Goal: Task Accomplishment & Management: Use online tool/utility

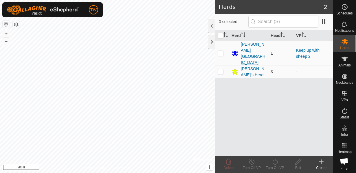
click at [251, 48] on div "[PERSON_NAME][GEOGRAPHIC_DATA]" at bounding box center [252, 53] width 25 height 24
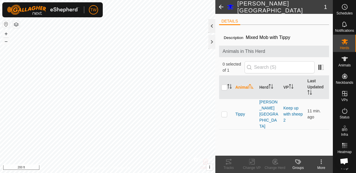
click at [212, 27] on div at bounding box center [211, 26] width 7 height 14
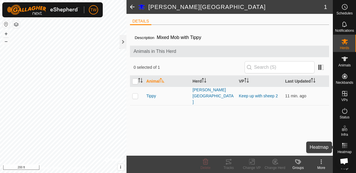
click at [344, 144] on rect at bounding box center [343, 143] width 1 height 1
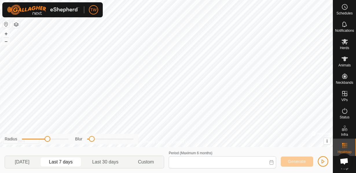
type input "[DATE] - [DATE]"
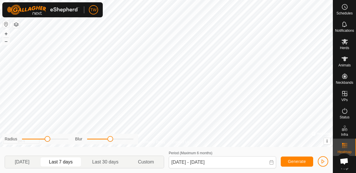
drag, startPoint x: 90, startPoint y: 138, endPoint x: 110, endPoint y: 140, distance: 19.5
click at [110, 140] on span at bounding box center [110, 139] width 6 height 6
click at [288, 162] on span "Generate" at bounding box center [297, 161] width 18 height 5
click at [297, 160] on span "Generate" at bounding box center [297, 161] width 18 height 5
click at [324, 160] on span "button" at bounding box center [322, 161] width 5 height 5
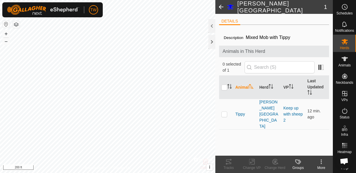
click at [220, 6] on span at bounding box center [221, 7] width 12 height 14
